Goal: Check status

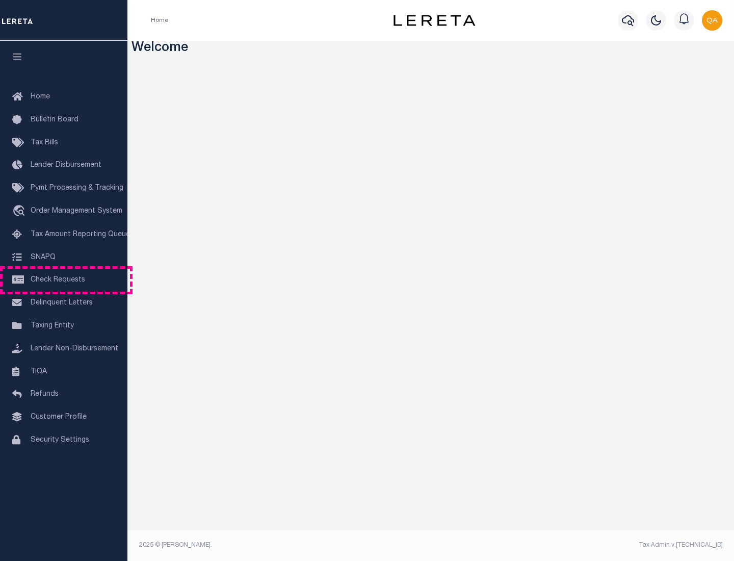
click at [64, 280] on span "Check Requests" at bounding box center [58, 279] width 55 height 7
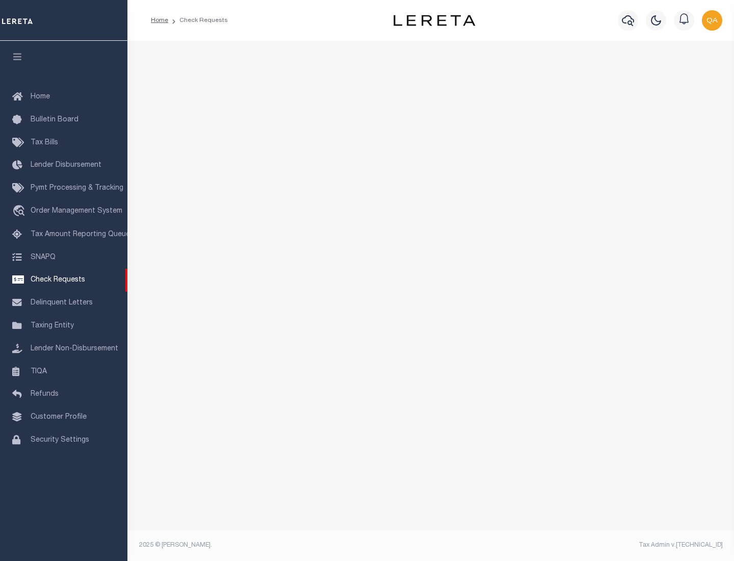
select select "50"
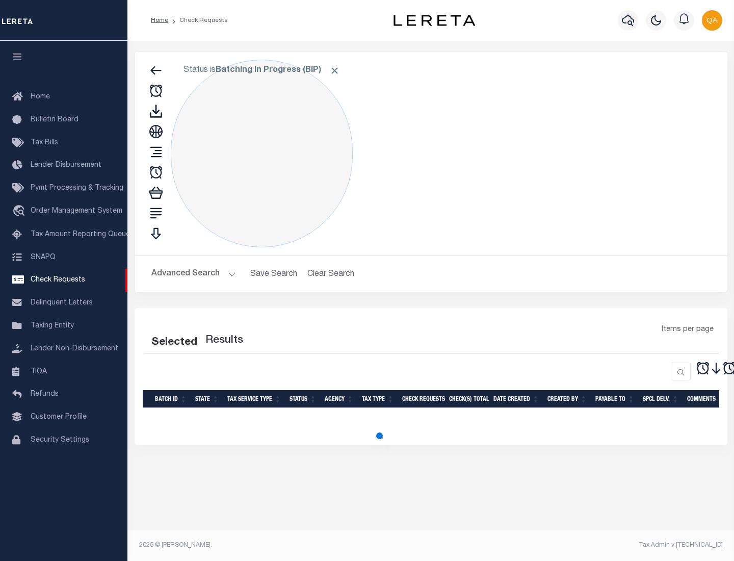
select select "50"
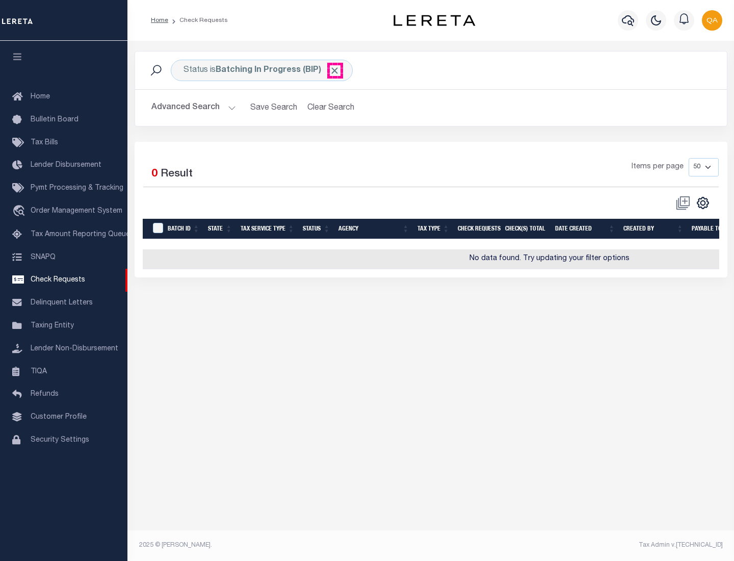
click at [335, 70] on span "Click to Remove" at bounding box center [334, 70] width 11 height 11
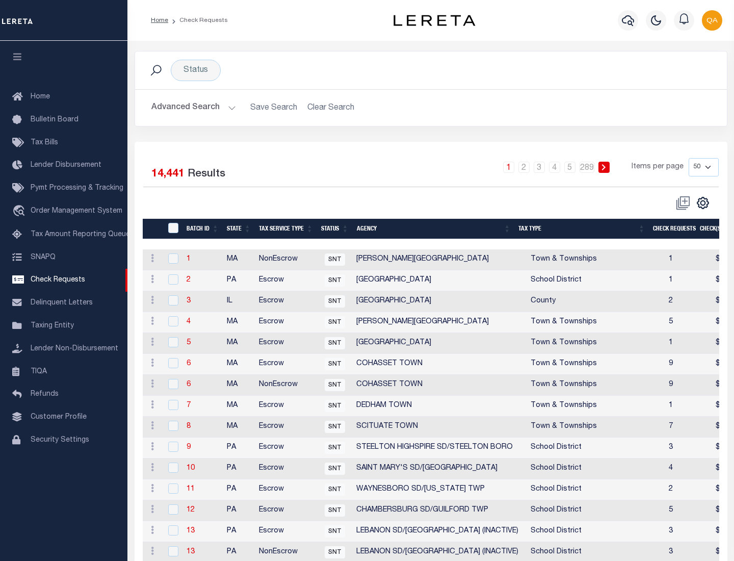
scroll to position [491, 0]
